Goal: Task Accomplishment & Management: Manage account settings

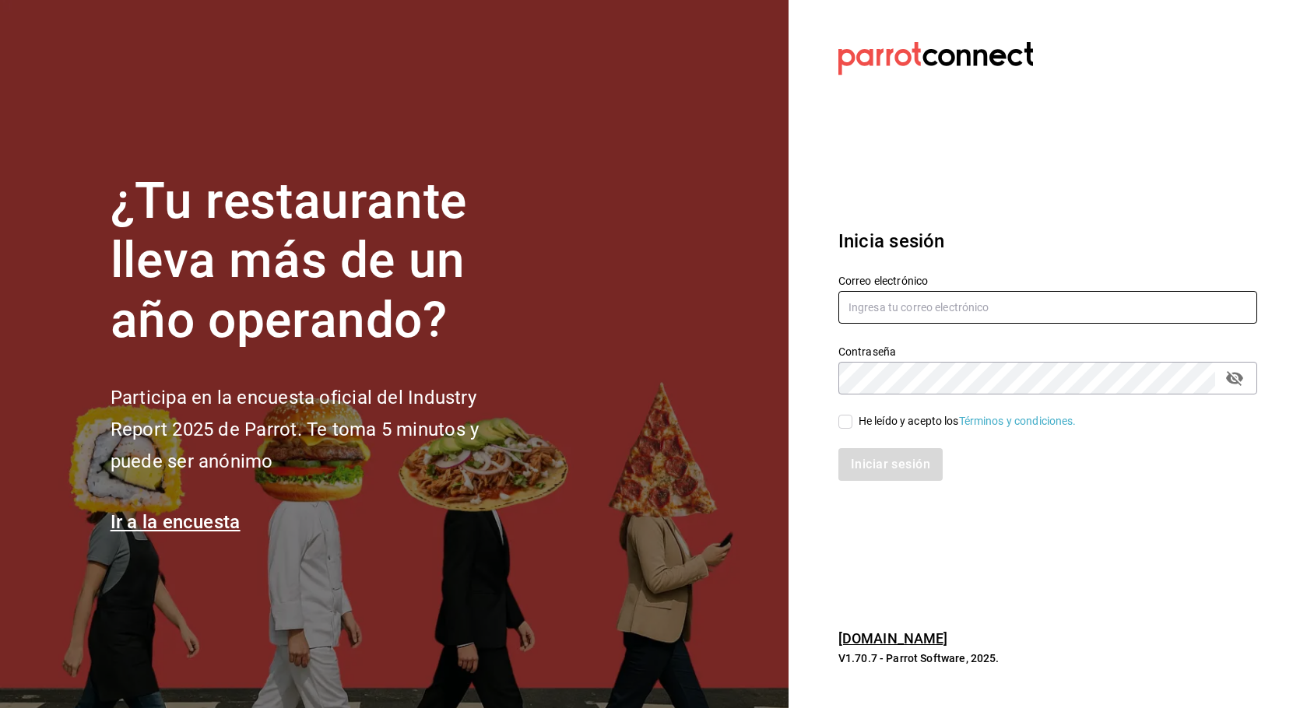
click at [911, 312] on input "text" at bounding box center [1047, 307] width 419 height 33
type input "[EMAIL_ADDRESS][DOMAIN_NAME]"
click at [844, 429] on label "He leído y acepto los Términos y condiciones." at bounding box center [957, 421] width 238 height 16
click at [844, 429] on input "He leído y acepto los Términos y condiciones." at bounding box center [845, 422] width 14 height 14
checkbox input "true"
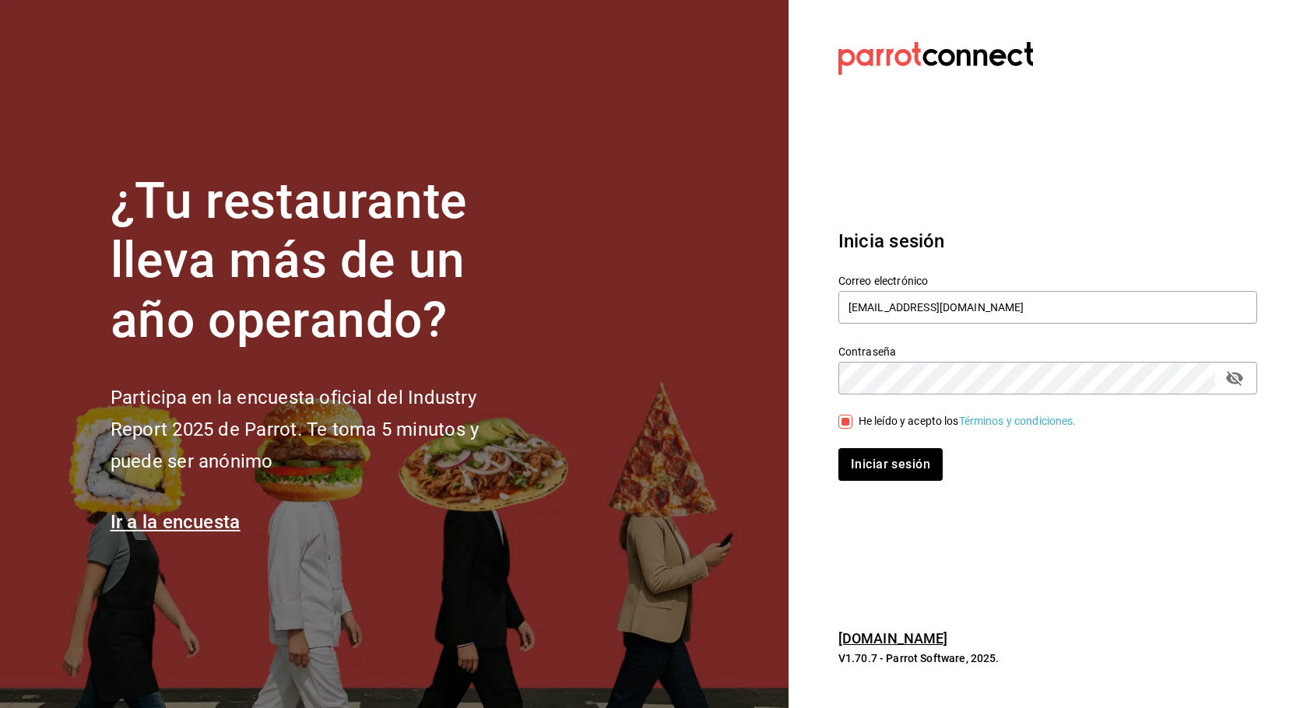
click at [876, 482] on div "Inicia sesión Correo electrónico [EMAIL_ADDRESS][DOMAIN_NAME] Contraseña Contra…" at bounding box center [1047, 355] width 419 height 292
click at [884, 470] on button "Iniciar sesión" at bounding box center [891, 464] width 106 height 33
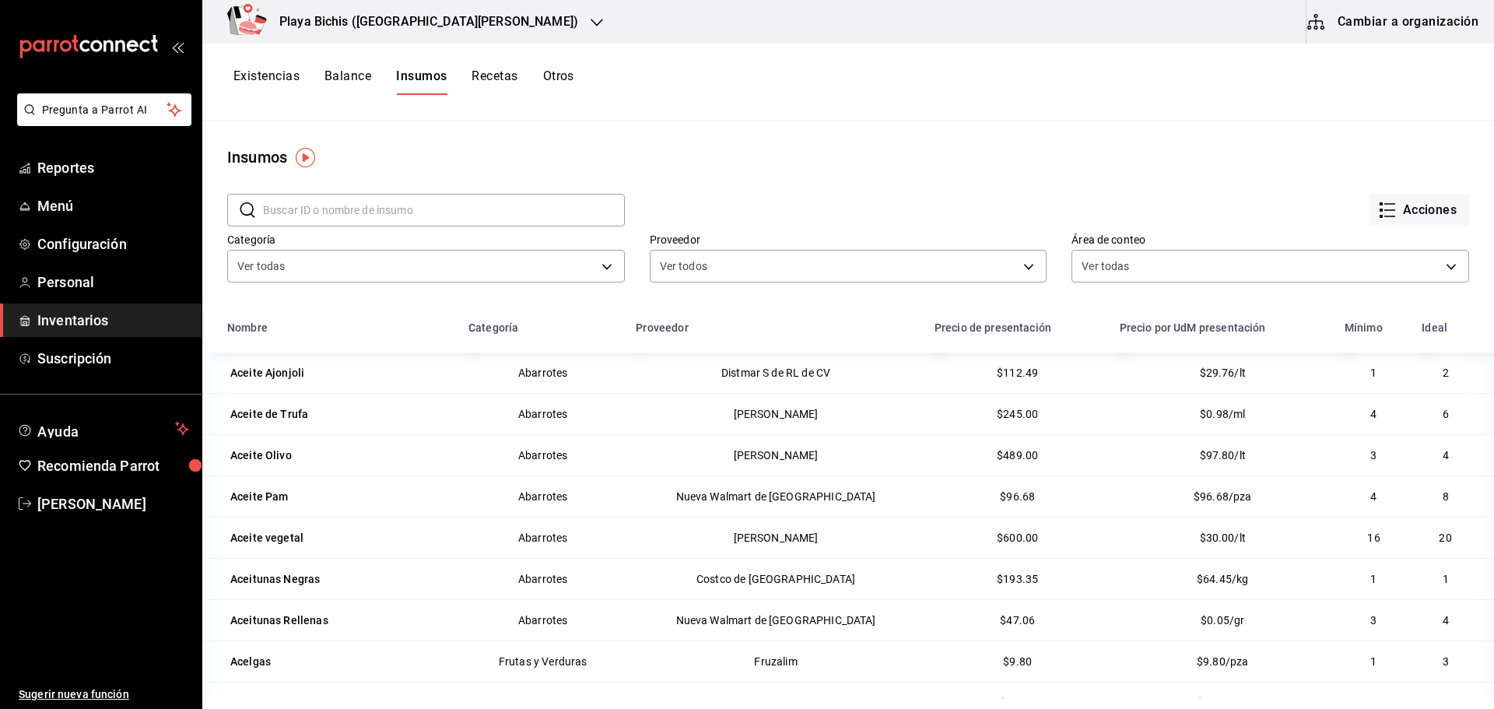
click at [1313, 15] on button "Cambiar a organización" at bounding box center [1394, 22] width 175 height 44
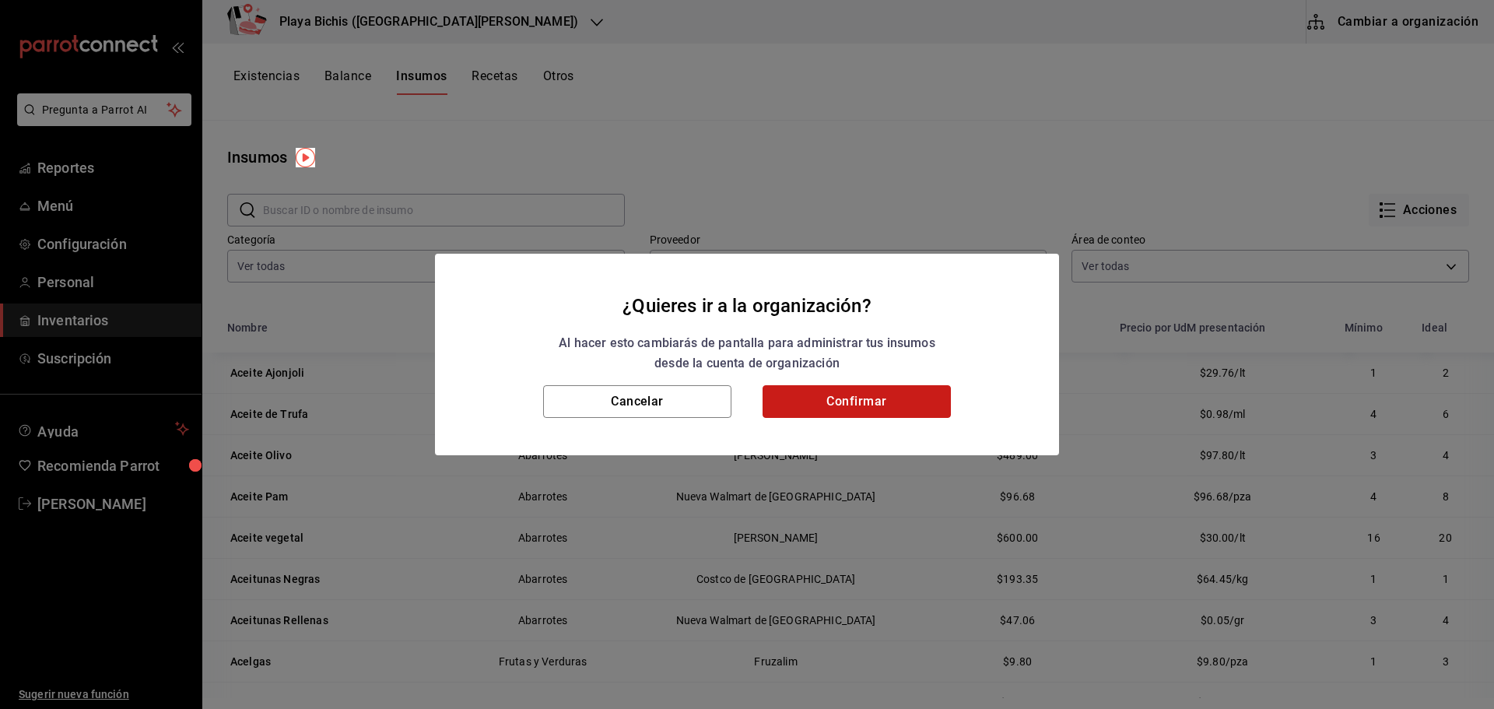
click at [846, 399] on button "Confirmar" at bounding box center [857, 401] width 188 height 33
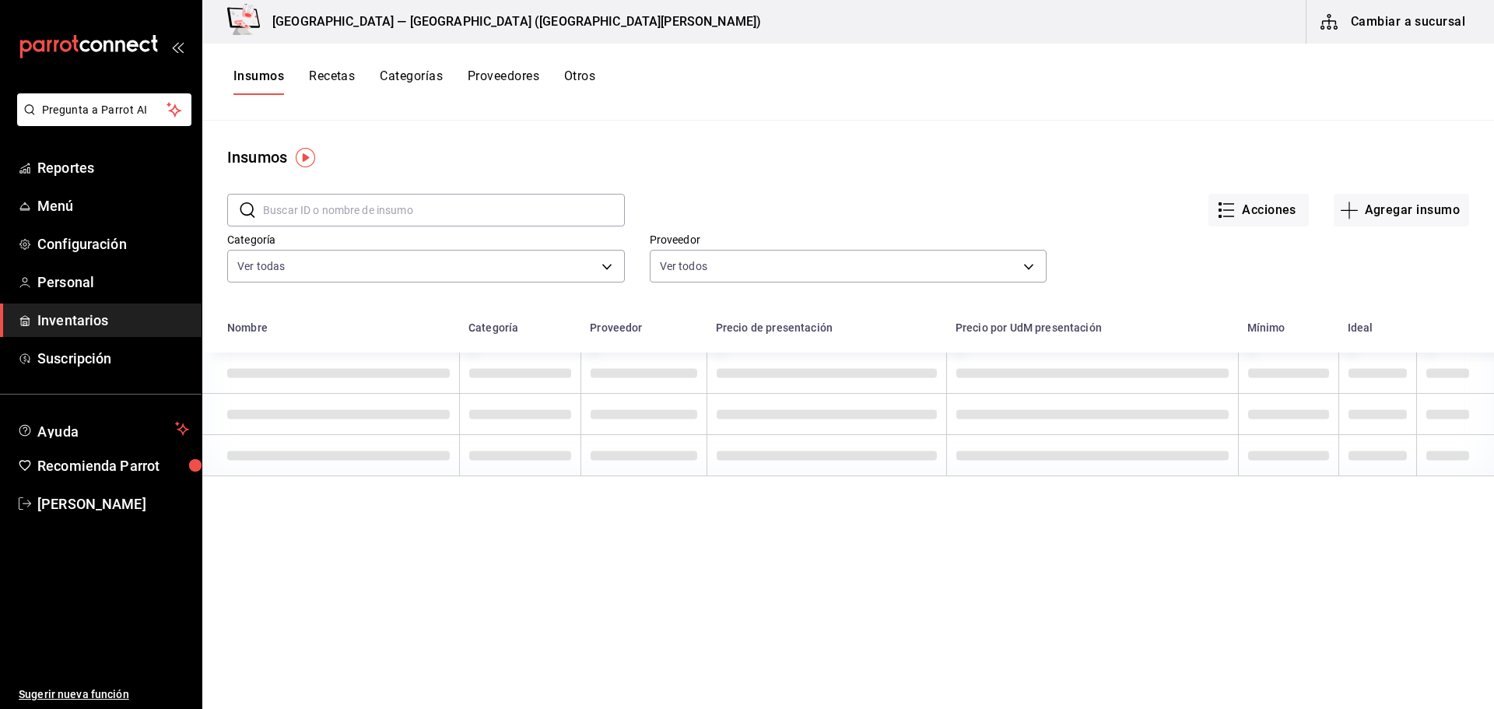
click at [485, 22] on h3 "Playa Bichis — Playa Bichis (San Lorenzo)" at bounding box center [510, 21] width 501 height 19
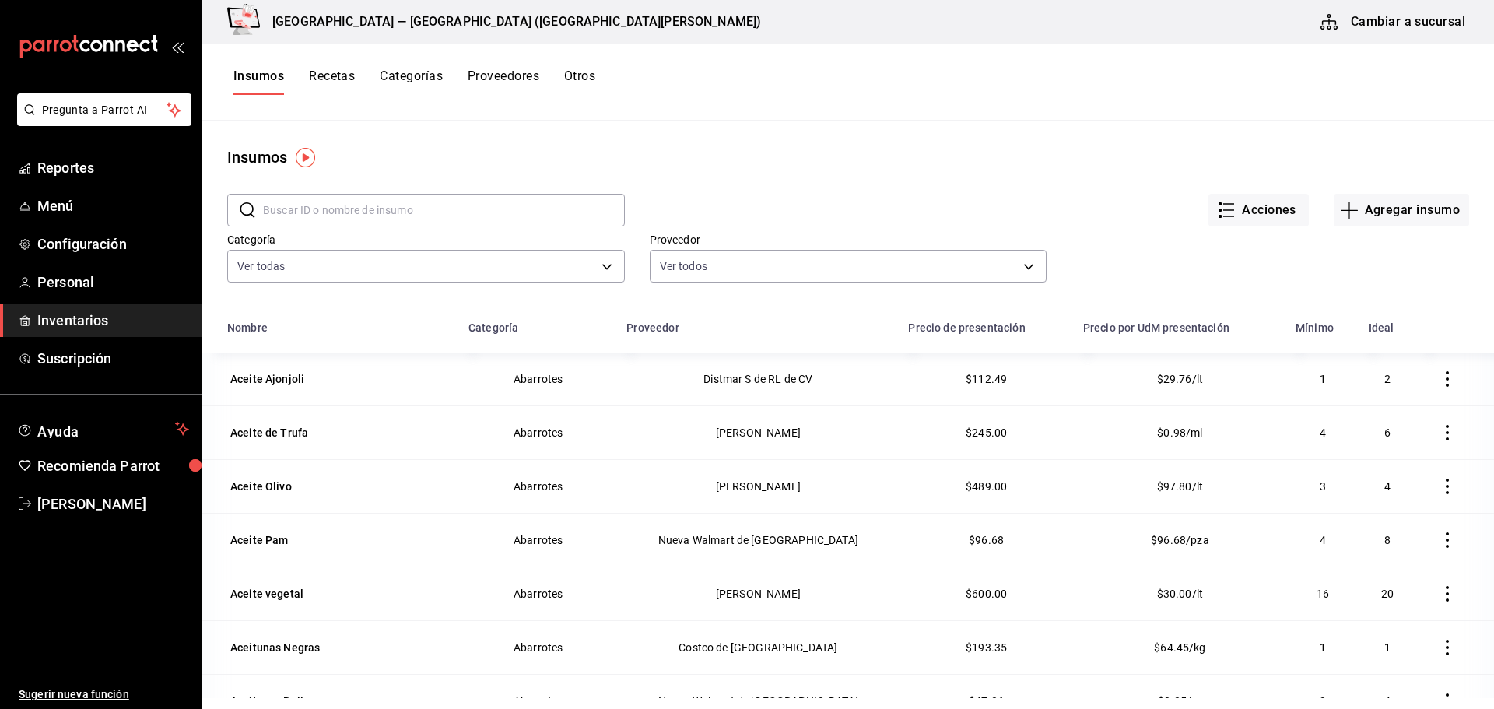
click at [1313, 21] on button "Cambiar a sucursal" at bounding box center [1394, 22] width 175 height 44
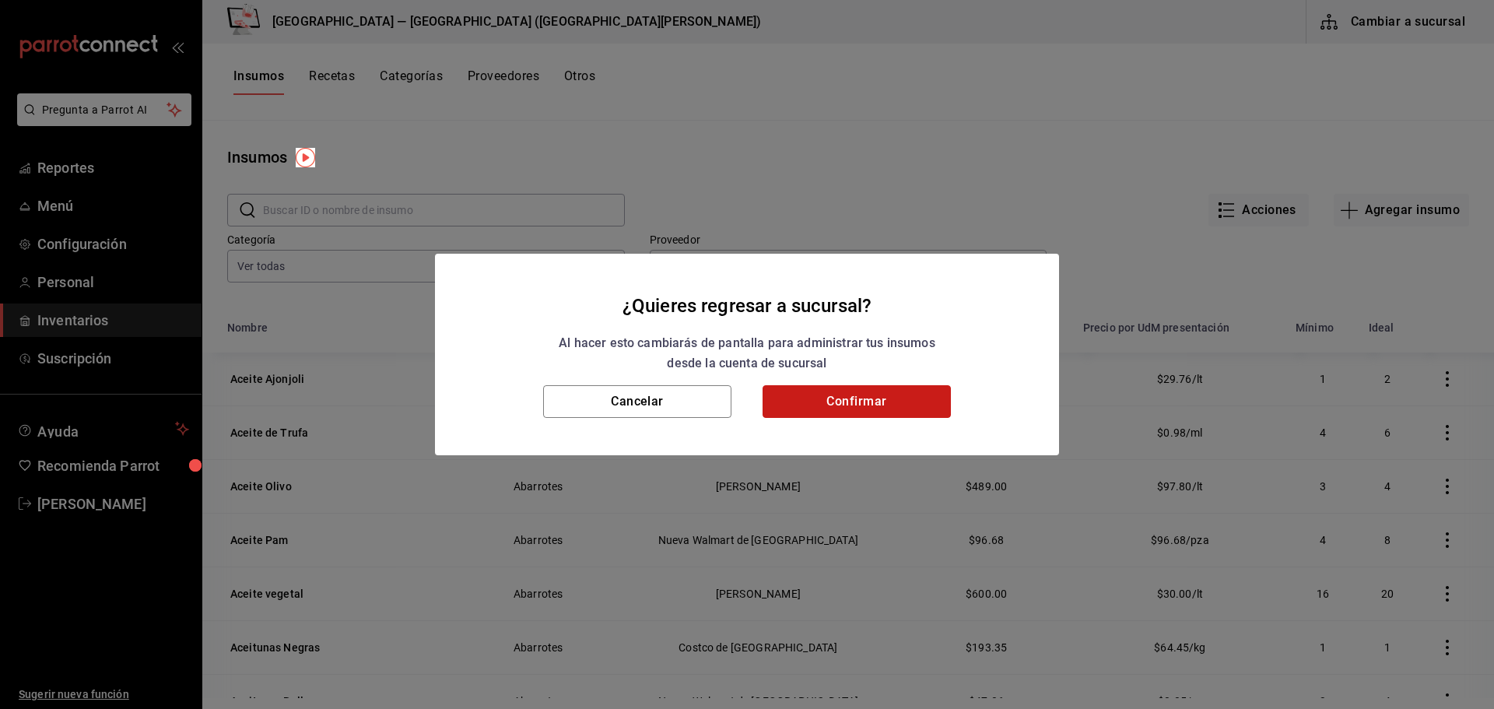
click at [797, 401] on button "Confirmar" at bounding box center [857, 401] width 188 height 33
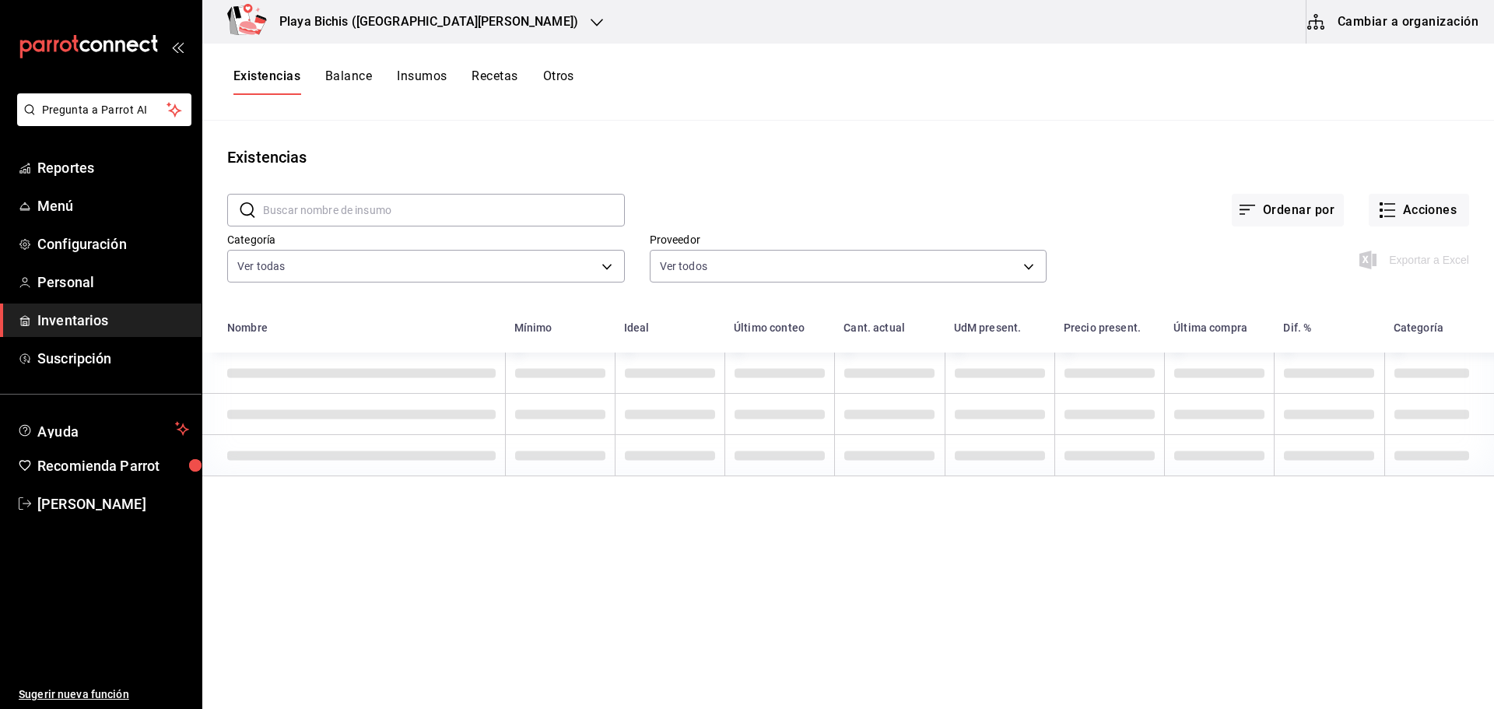
click at [591, 19] on icon "button" at bounding box center [597, 22] width 12 height 12
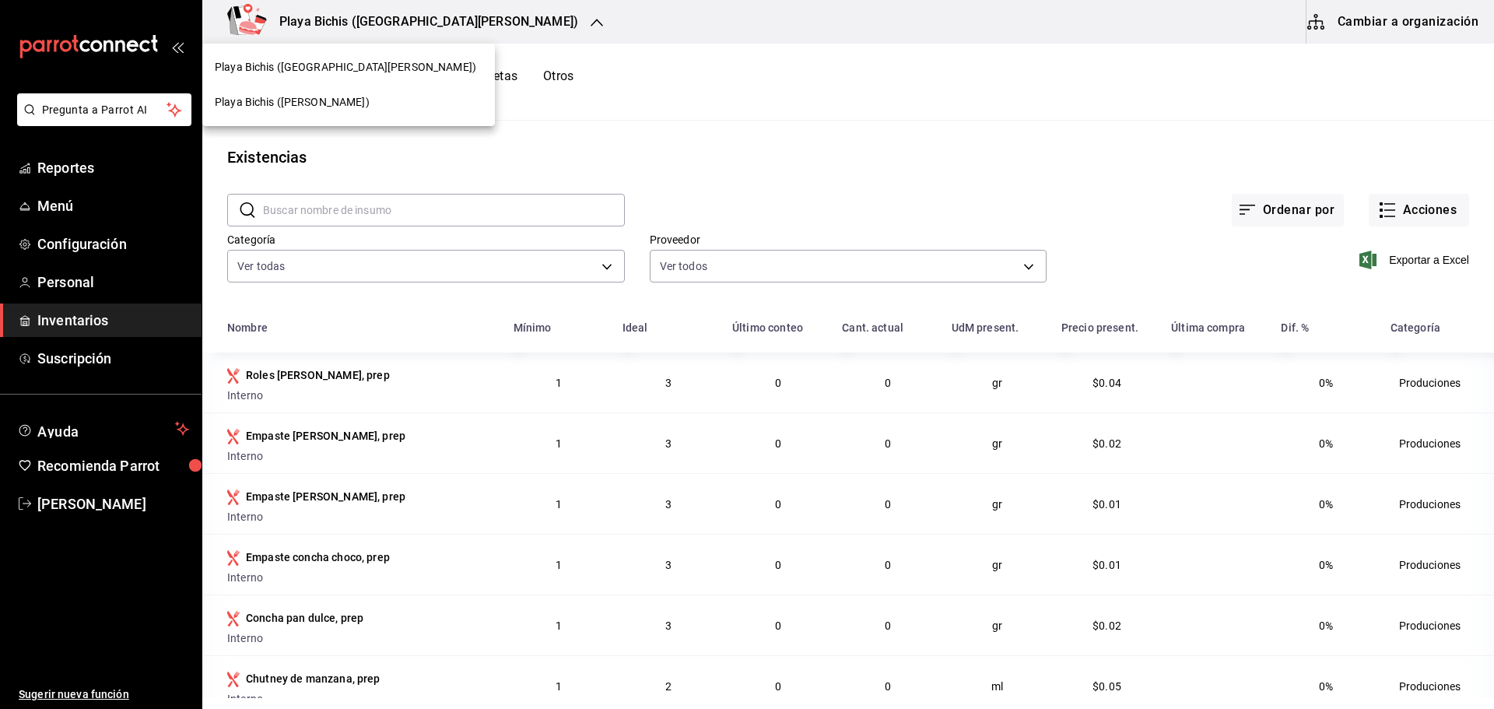
click at [444, 19] on div at bounding box center [747, 354] width 1494 height 709
click at [591, 19] on icon "button" at bounding box center [597, 23] width 12 height 8
click at [267, 107] on span "Playa Bichis (Gomez Morin)" at bounding box center [292, 102] width 155 height 16
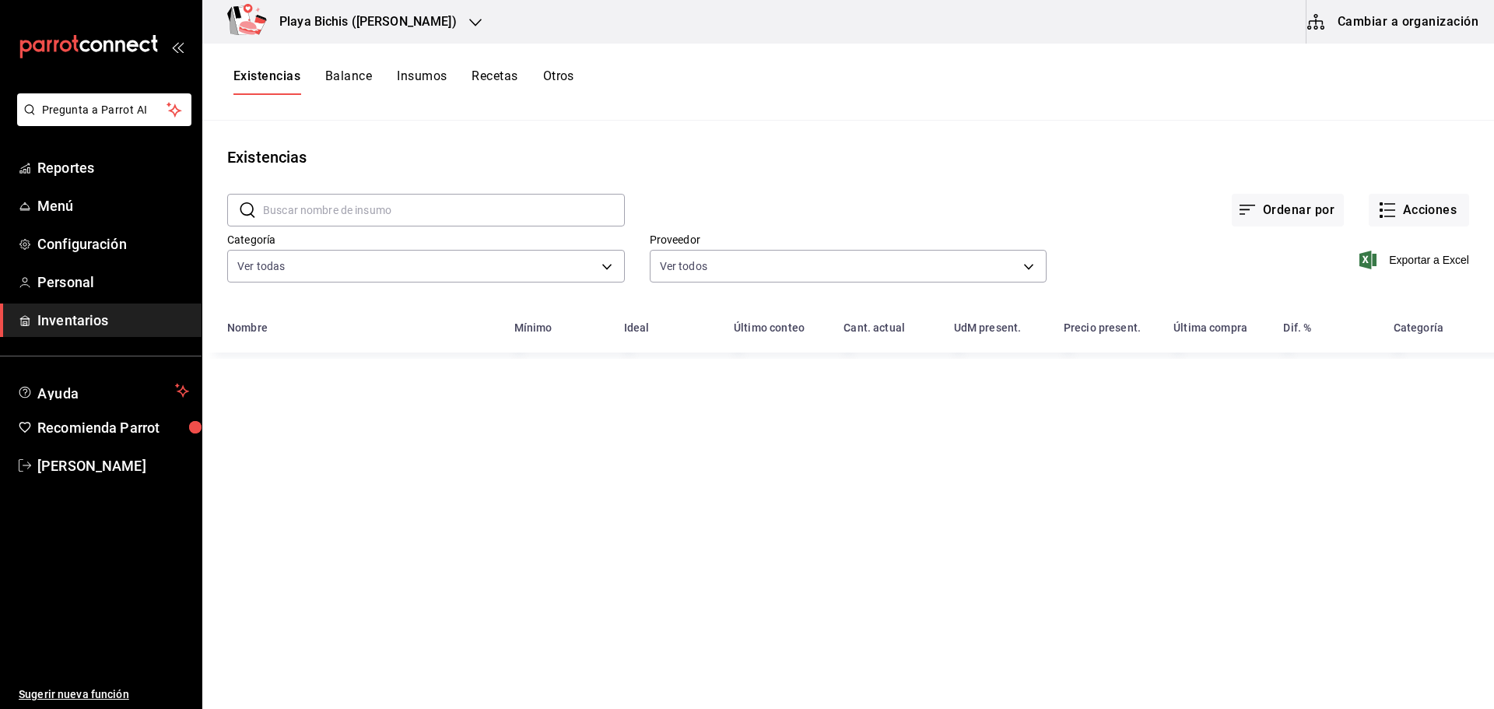
click at [1408, 15] on button "Cambiar a organización" at bounding box center [1394, 22] width 175 height 44
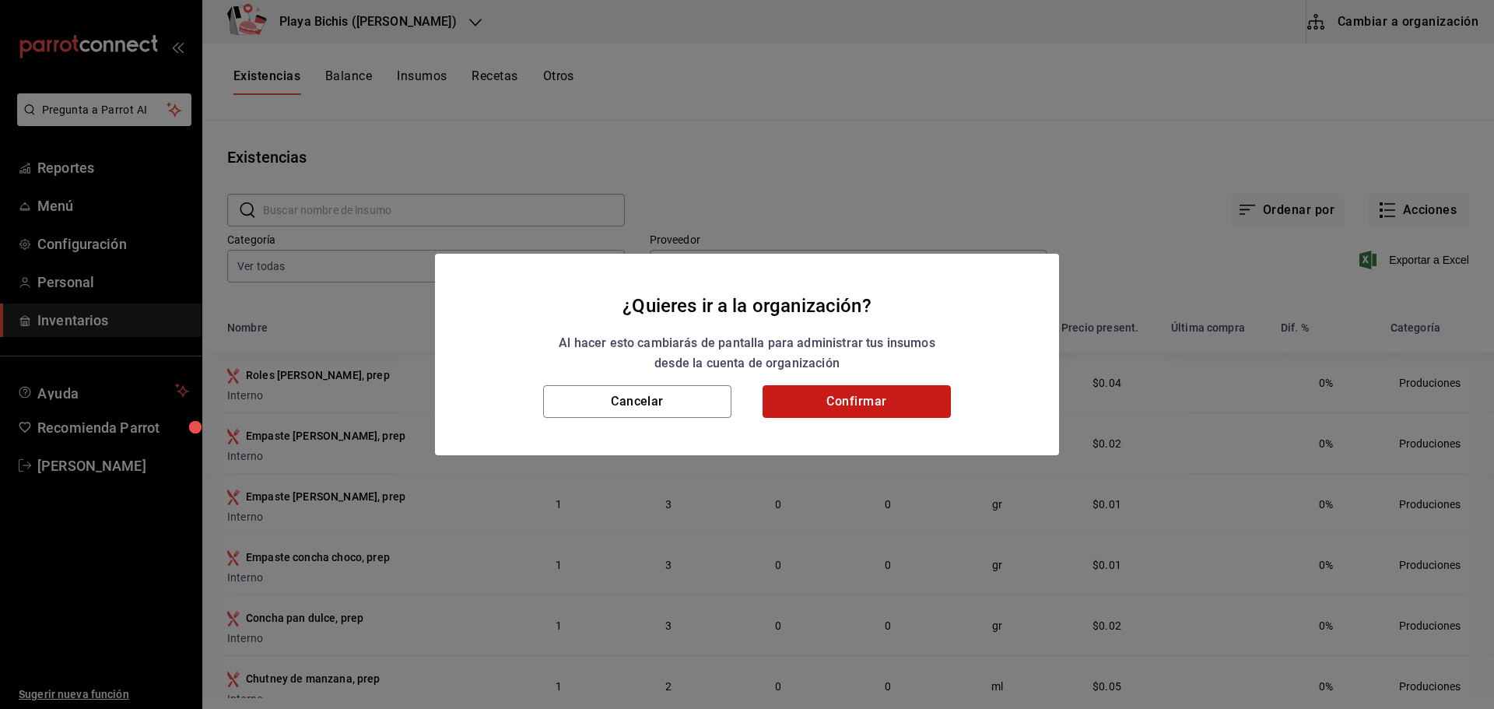
click at [880, 401] on button "Confirmar" at bounding box center [857, 401] width 188 height 33
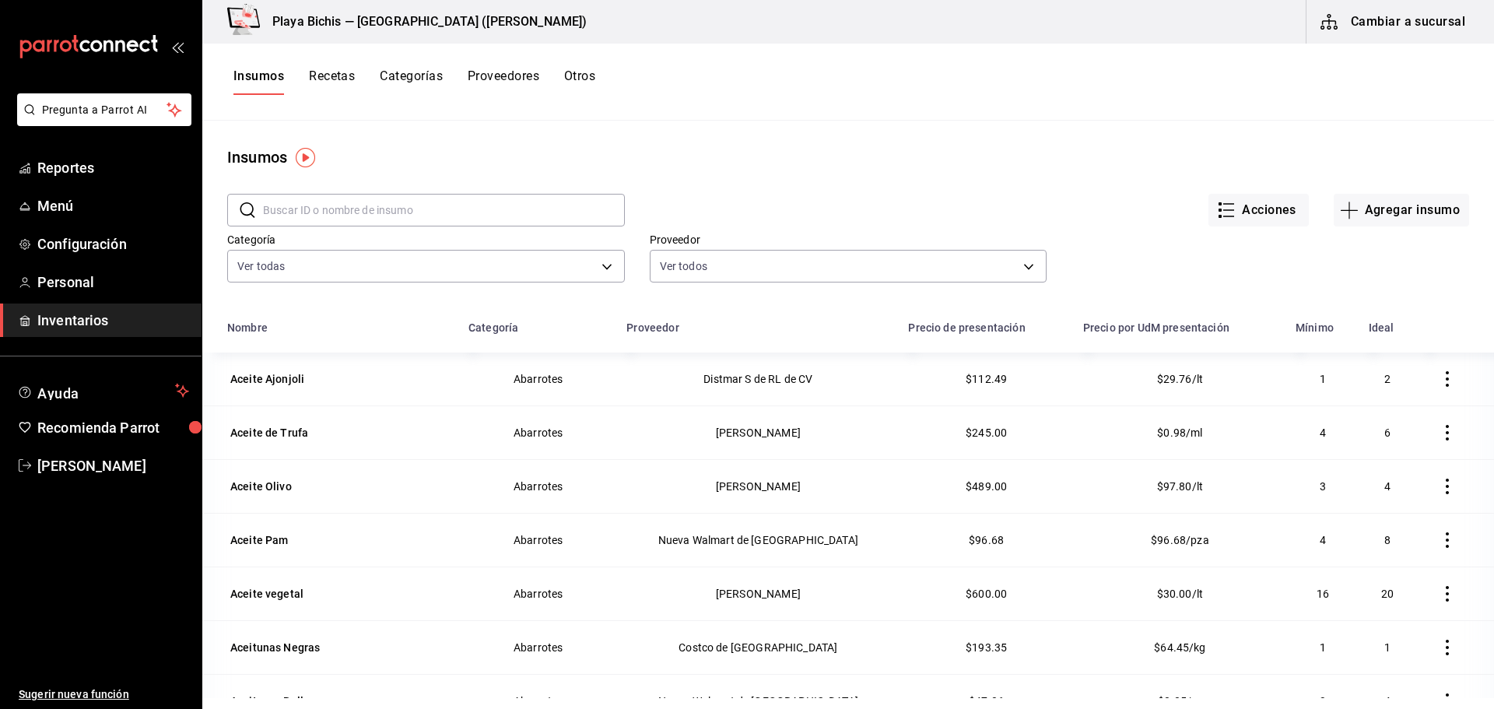
click at [312, 216] on input "text" at bounding box center [444, 210] width 362 height 31
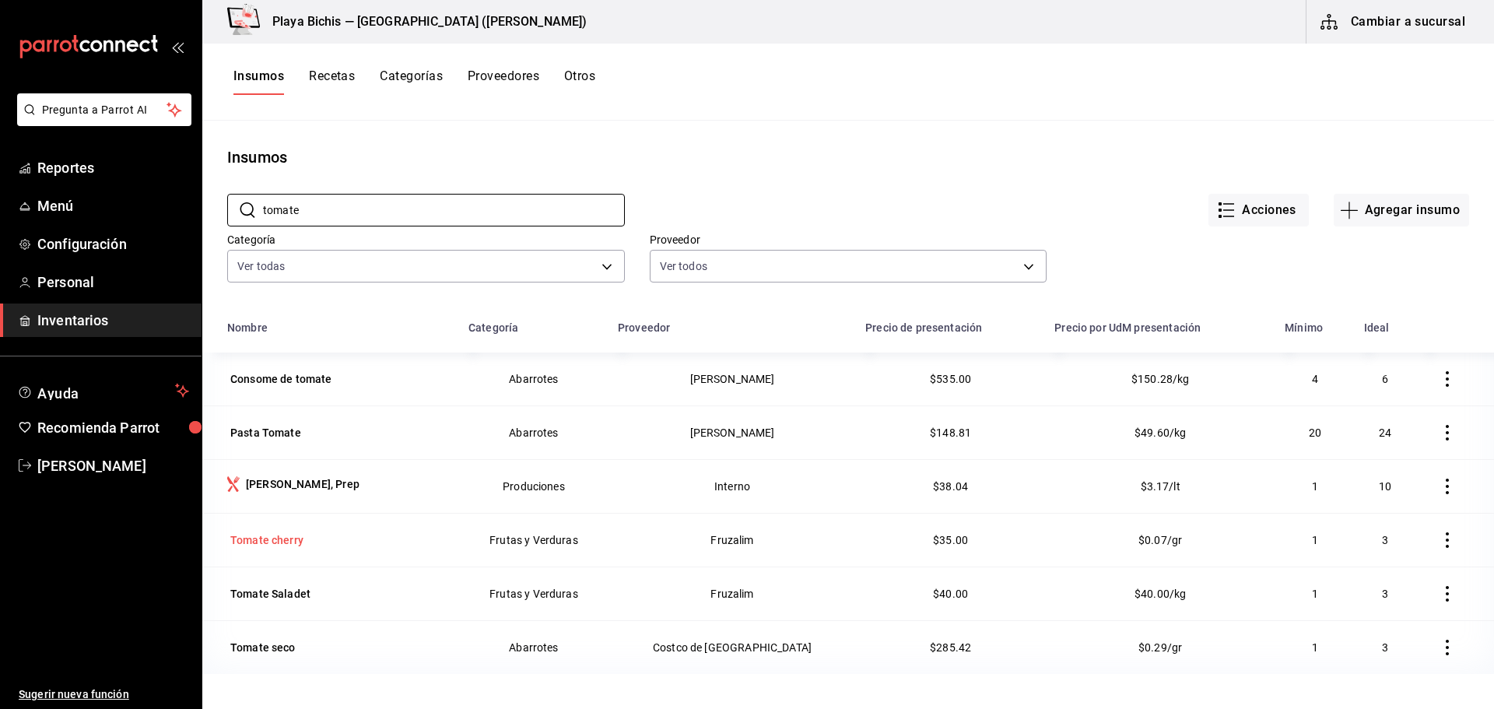
scroll to position [78, 0]
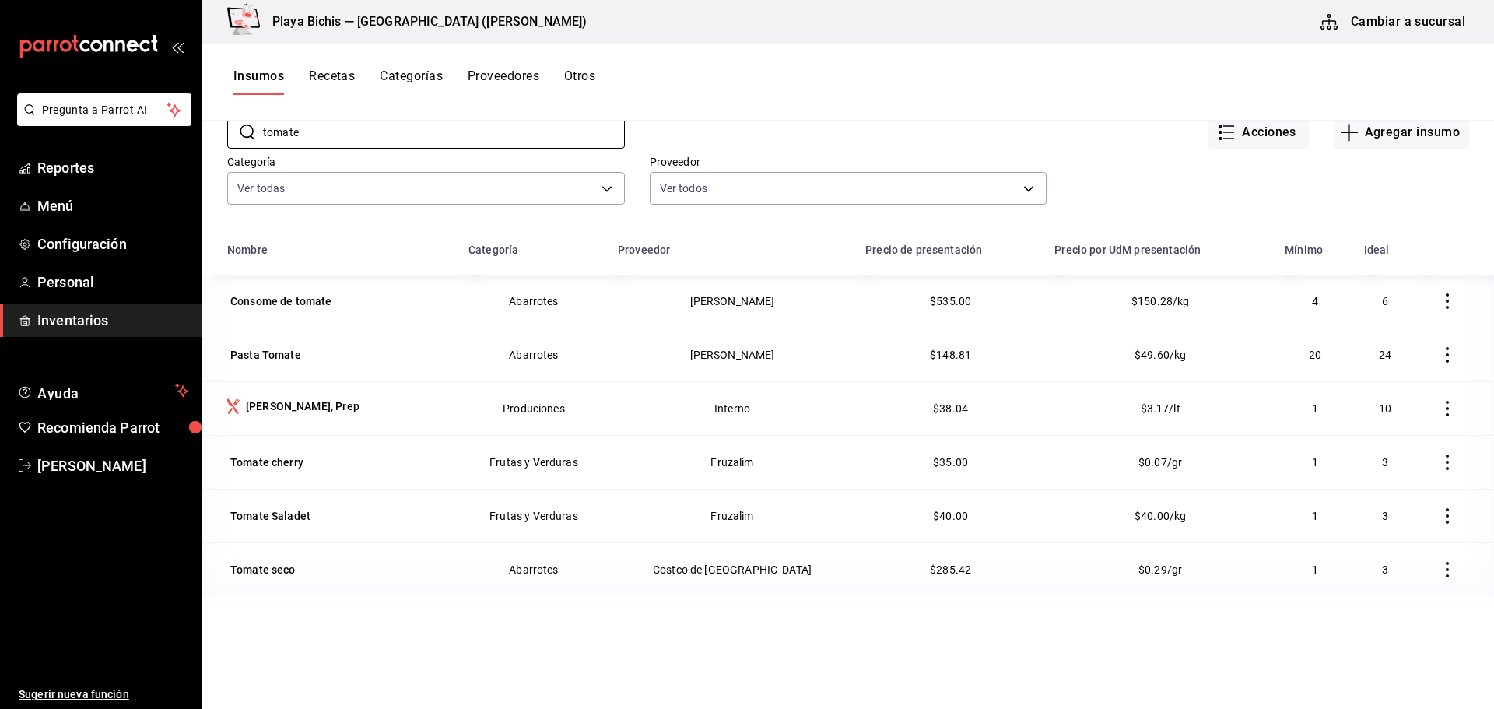
type input "tomate"
click at [1443, 571] on icon "button" at bounding box center [1448, 570] width 16 height 16
click at [1371, 565] on span "Eliminar" at bounding box center [1389, 570] width 40 height 12
